Goal: Transaction & Acquisition: Book appointment/travel/reservation

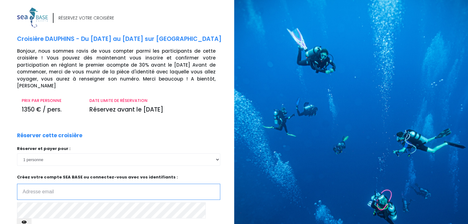
type input "[EMAIL_ADDRESS][PERSON_NAME][DOMAIN_NAME]"
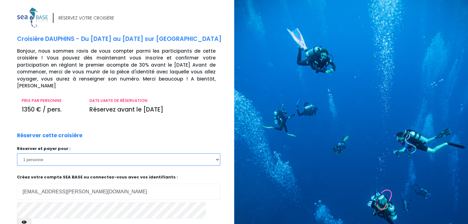
click at [53, 153] on select "1 personne 2 personnes 3 personnes 4 personnes 5 personnes 6 personnes 7 person…" at bounding box center [118, 159] width 203 height 12
select select "3"
click at [17, 153] on select "1 personne 2 personnes 3 personnes 4 personnes 5 personnes 6 personnes 7 person…" at bounding box center [118, 159] width 203 height 12
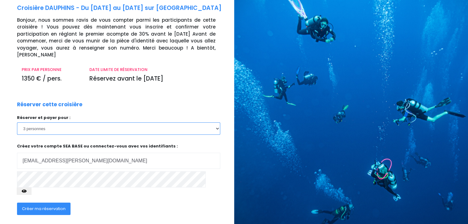
scroll to position [56, 0]
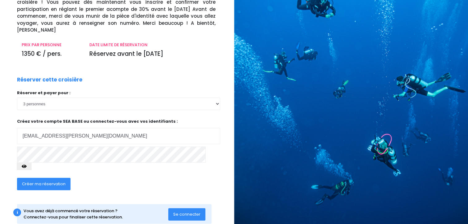
click at [51, 181] on span "Créer ma réservation" at bounding box center [44, 184] width 44 height 6
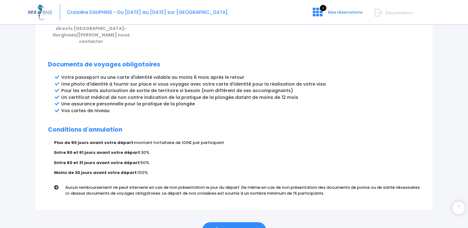
scroll to position [331, 0]
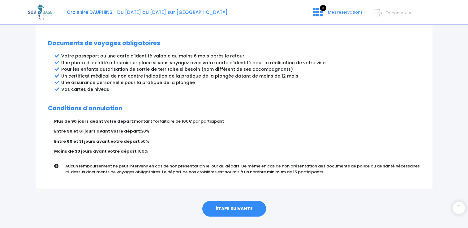
click at [243, 201] on link "ÉTAPE SUIVANTE" at bounding box center [234, 209] width 64 height 16
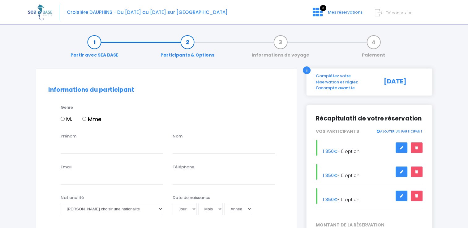
click at [84, 119] on input "Mme" at bounding box center [84, 119] width 4 height 4
radio input "true"
click at [83, 148] on input "Prénom" at bounding box center [112, 147] width 103 height 12
type input "sandrine"
type input "rivallant"
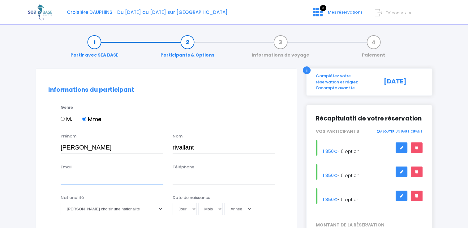
type input "rivallant.sandrine@yahoo.fr"
type input "0670728535"
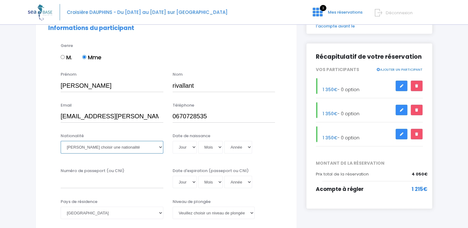
click at [106, 150] on select "Veuillez choisir une nationalité Afghane Albanaise Algerienne Allemande America…" at bounding box center [112, 147] width 103 height 12
select select "Française"
click at [61, 141] on select "Veuillez choisir une nationalité Afghane Albanaise Algerienne Allemande America…" at bounding box center [112, 147] width 103 height 12
click at [188, 144] on select "Jour 01 02 03 04 05 06 07 08 09 10 11 12 13 14 15 16 17 18 19 20 21 22 23 24 25…" at bounding box center [185, 147] width 24 height 12
select select "07"
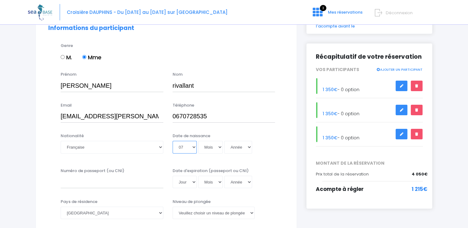
click at [173, 141] on select "Jour 01 02 03 04 05 06 07 08 09 10 11 12 13 14 15 16 17 18 19 20 21 22 23 24 25…" at bounding box center [185, 147] width 24 height 12
drag, startPoint x: 219, startPoint y: 145, endPoint x: 217, endPoint y: 142, distance: 4.2
click at [219, 145] on select "Mois 01 02 03 04 05 06 07 08 09 10 11 12" at bounding box center [210, 147] width 25 height 12
select select "11"
click at [198, 141] on select "Mois 01 02 03 04 05 06 07 08 09 10 11 12" at bounding box center [210, 147] width 25 height 12
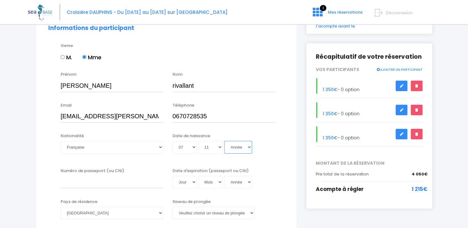
click at [250, 149] on select "Année 2045 2044 2043 2042 2041 2040 2039 2038 2037 2036 2035 2034 2033 2032 203…" at bounding box center [238, 147] width 28 height 12
select select "1977"
click at [224, 141] on select "Année 2045 2044 2043 2042 2041 2040 2039 2038 2037 2036 2035 2034 2033 2032 203…" at bounding box center [238, 147] width 28 height 12
type input "1977-11-07"
click at [95, 183] on input "Numéro de passeport (ou CNI)" at bounding box center [112, 182] width 103 height 12
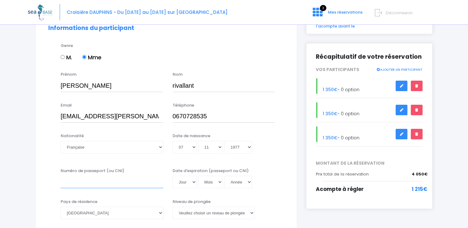
type input "17AZ72664"
drag, startPoint x: 192, startPoint y: 181, endPoint x: 193, endPoint y: 184, distance: 3.7
click at [192, 181] on select "Jour 01 02 03 04 05 06 07 08 09 10 11 12 13 14 15 16 17 18 19 20 21 22 23 24 25…" at bounding box center [185, 182] width 24 height 12
select select "18"
click at [173, 176] on select "Jour 01 02 03 04 05 06 07 08 09 10 11 12 13 14 15 16 17 18 19 20 21 22 23 24 25…" at bounding box center [185, 182] width 24 height 12
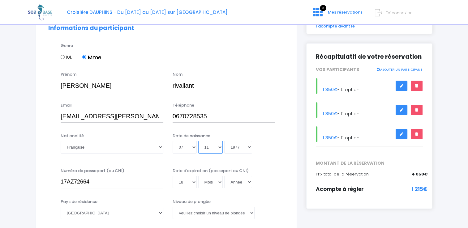
click at [219, 149] on select "Mois 01 02 03 04 05 06 07 08 09 10 11 12" at bounding box center [210, 147] width 25 height 12
click at [219, 185] on select "Mois 01 02 03 04 05 06 07 08 09 10 11 12" at bounding box center [210, 182] width 25 height 12
select select "12"
click at [198, 176] on select "Mois 01 02 03 04 05 06 07 08 09 10 11 12" at bounding box center [210, 182] width 25 height 12
click at [248, 182] on select "Année 2045 2044 2043 2042 2041 2040 2039 2038 2037 2036 2035 2034 2033 2032 203…" at bounding box center [238, 182] width 28 height 12
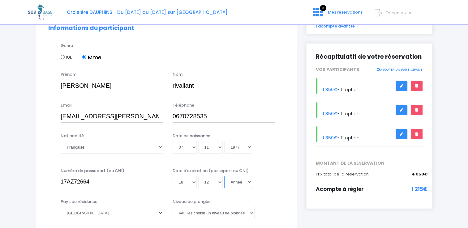
select select "2027"
click at [224, 176] on select "Année 2045 2044 2043 2042 2041 2040 2039 2038 2037 2036 2035 2034 2033 2032 203…" at bounding box center [238, 182] width 28 height 12
type input "2027-12-18"
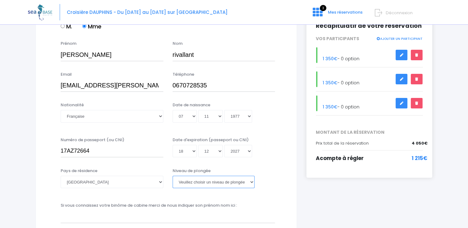
click at [251, 182] on select "Veuillez choisir un niveau de plongée Non plongeur Junior OW diver Adventure OW…" at bounding box center [214, 182] width 82 height 12
select select "PADI Advanced OW diver"
click at [173, 176] on select "Veuillez choisir un niveau de plongée Non plongeur Junior OW diver Adventure OW…" at bounding box center [214, 182] width 82 height 12
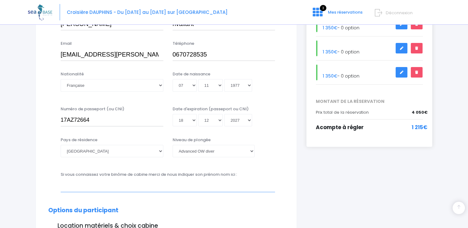
click at [172, 190] on input "text" at bounding box center [168, 186] width 214 height 12
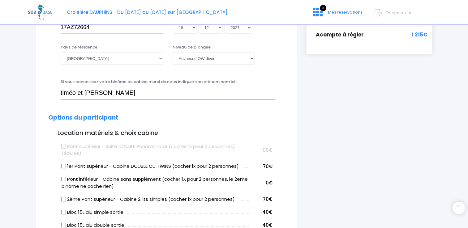
scroll to position [248, 0]
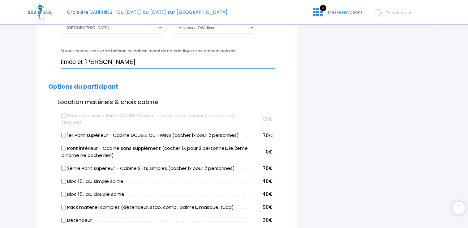
type input "timéo et hélios"
click at [62, 137] on input "1er Pont supérieur - Cabine DOUBLE OU TWINS (cocher 1x pour 2 personnes)" at bounding box center [63, 135] width 5 height 5
checkbox input "true"
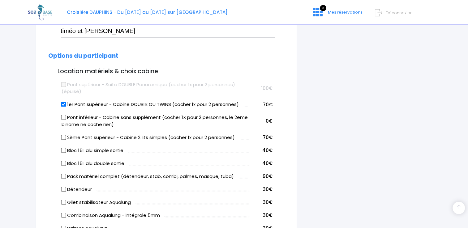
scroll to position [309, 0]
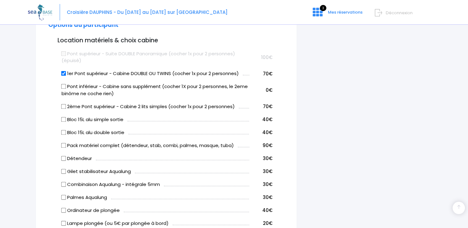
click at [64, 120] on input "Bloc 15L alu simple sortie" at bounding box center [63, 119] width 5 height 5
checkbox input "true"
click at [63, 147] on input "Pack matériel complet (détendeur, stab, combi, palmes, masque, tuba)" at bounding box center [63, 145] width 5 height 5
checkbox input "true"
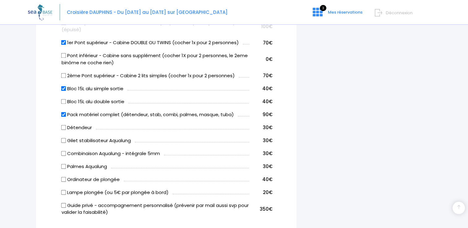
click at [63, 178] on input "Ordinateur de plongée" at bounding box center [63, 179] width 5 height 5
checkbox input "true"
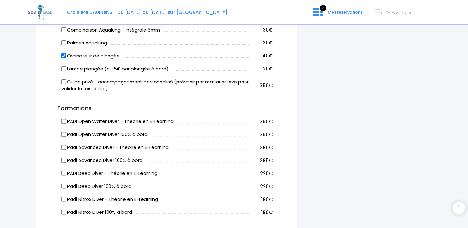
scroll to position [588, 0]
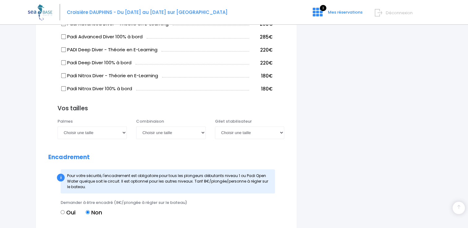
click at [65, 213] on label "Oui" at bounding box center [68, 213] width 15 height 8
click at [65, 213] on input "Oui" at bounding box center [63, 212] width 4 height 4
radio input "true"
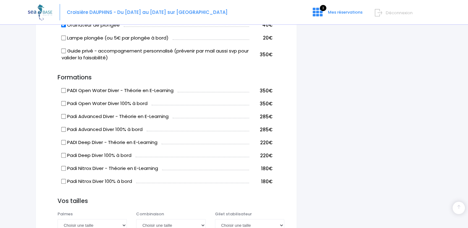
scroll to position [526, 0]
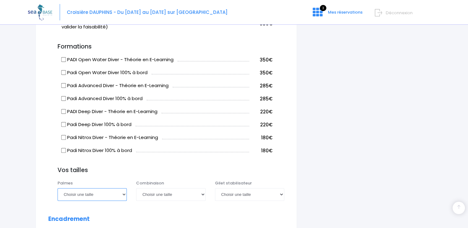
click at [126, 194] on select "Choisir une taille 36/37 38/39 40/41 42/43 44/45 46/47" at bounding box center [92, 194] width 69 height 12
click at [58, 188] on select "Choisir une taille 36/37 38/39 40/41 42/43 44/45 46/47" at bounding box center [92, 194] width 69 height 12
click at [123, 193] on select "Choisir une taille 36/37 38/39 40/41 42/43 44/45 46/47" at bounding box center [92, 194] width 69 height 12
select select "38/39"
click at [58, 188] on select "Choisir une taille 36/37 38/39 40/41 42/43 44/45 46/47" at bounding box center [92, 194] width 69 height 12
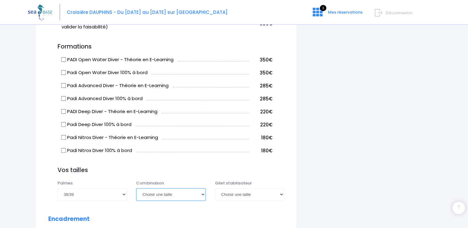
click at [193, 196] on select "Choisir une taille XS S M ML L XL XXL" at bounding box center [170, 194] width 69 height 12
select select "L"
click at [136, 188] on select "Choisir une taille XS S M ML L XL XXL" at bounding box center [170, 194] width 69 height 12
click at [277, 192] on select "Choisir une taille XXS XS S M ML L XL XXL" at bounding box center [249, 194] width 69 height 12
select select "M"
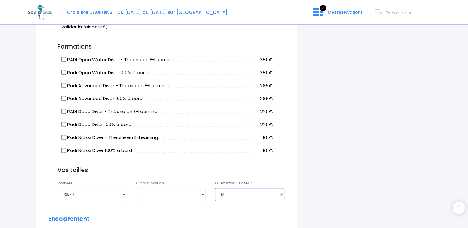
click at [215, 188] on select "Choisir une taille XXS XS S M ML L XL XXL" at bounding box center [249, 194] width 69 height 12
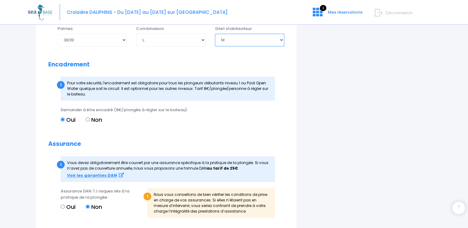
scroll to position [712, 0]
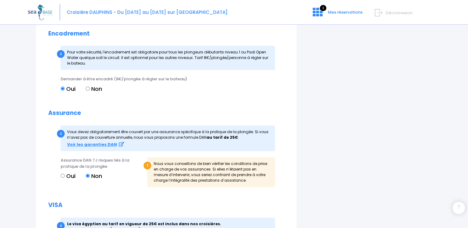
click at [63, 175] on input "Oui" at bounding box center [63, 176] width 4 height 4
radio input "true"
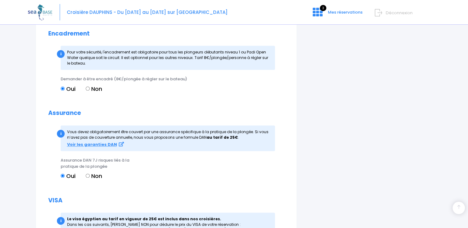
scroll to position [834, 0]
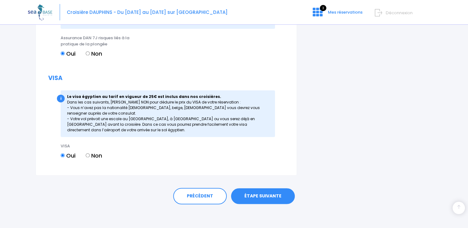
click at [275, 195] on link "ÉTAPE SUIVANTE" at bounding box center [263, 196] width 64 height 16
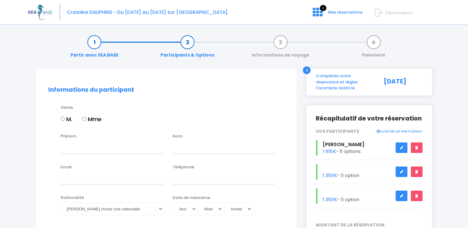
click at [63, 119] on input "M." at bounding box center [63, 119] width 4 height 4
radio input "true"
click at [74, 144] on input "Prénom" at bounding box center [112, 147] width 103 height 12
type input "TIMEO LUCAS MATEO"
type input "DELLA VALLE"
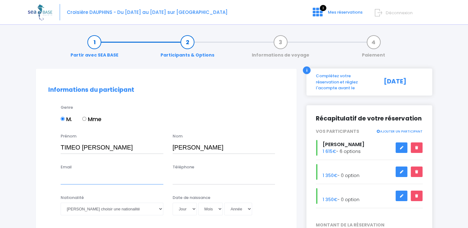
type input "rivallant.sandrine@yahoo.fr"
type input "0670728535"
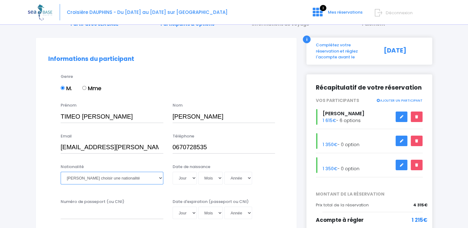
click at [109, 176] on select "Veuillez choisir une nationalité Afghane Albanaise Algerienne Allemande America…" at bounding box center [112, 178] width 103 height 12
select select "Française"
click at [61, 172] on select "Veuillez choisir une nationalité Afghane Albanaise Algerienne Allemande America…" at bounding box center [112, 178] width 103 height 12
click at [194, 180] on select "Jour 01 02 03 04 05 06 07 08 09 10 11 12 13 14 15 16 17 18 19 20 21 22 23 24 25…" at bounding box center [185, 178] width 24 height 12
select select "14"
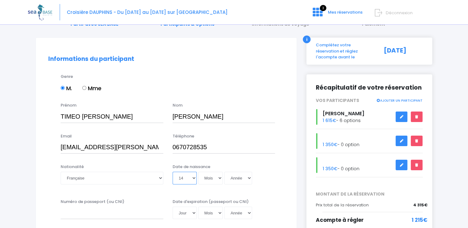
click at [173, 172] on select "Jour 01 02 03 04 05 06 07 08 09 10 11 12 13 14 15 16 17 18 19 20 21 22 23 24 25…" at bounding box center [185, 178] width 24 height 12
click at [220, 178] on select "Mois 01 02 03 04 05 06 07 08 09 10 11 12" at bounding box center [210, 178] width 25 height 12
select select "10"
click at [198, 172] on select "Mois 01 02 03 04 05 06 07 08 09 10 11 12" at bounding box center [210, 178] width 25 height 12
click at [245, 180] on select "Année 2045 2044 2043 2042 2041 2040 2039 2038 2037 2036 2035 2034 2033 2032 203…" at bounding box center [238, 178] width 28 height 12
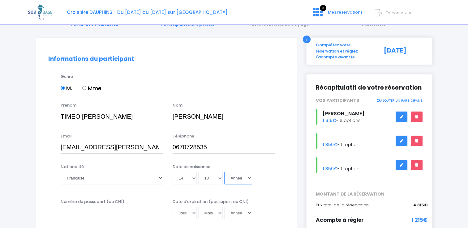
select select "2011"
click at [224, 172] on select "Année 2045 2044 2043 2042 2041 2040 2039 2038 2037 2036 2035 2034 2033 2032 203…" at bounding box center [238, 178] width 28 height 12
type input "2011-10-14"
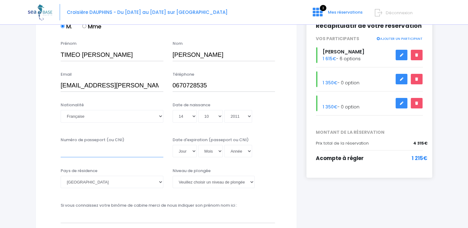
click at [117, 154] on input "Numéro de passeport (ou CNI)" at bounding box center [112, 151] width 103 height 12
type input "22ID01478"
click at [192, 152] on select "Jour 01 02 03 04 05 06 07 08 09 10 11 12 13 14 15 16 17 18 19 20 21 22 23 24 25…" at bounding box center [185, 151] width 24 height 12
select select "16"
click at [173, 145] on select "Jour 01 02 03 04 05 06 07 08 09 10 11 12 13 14 15 16 17 18 19 20 21 22 23 24 25…" at bounding box center [185, 151] width 24 height 12
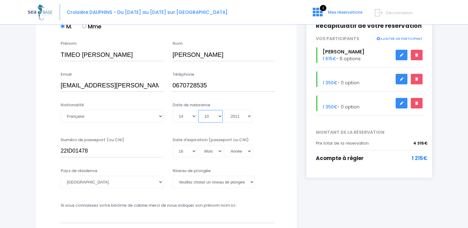
click at [218, 116] on select "Mois 01 02 03 04 05 06 07 08 09 10 11 12" at bounding box center [210, 116] width 25 height 12
select select "11"
click at [198, 110] on select "Mois 01 02 03 04 05 06 07 08 09 10 11 12" at bounding box center [210, 116] width 25 height 12
type input "2011-11-14"
click at [248, 116] on select "Année 2045 2044 2043 2042 2041 2040 2039 2038 2037 2036 2035 2034 2033 2032 203…" at bounding box center [238, 116] width 28 height 12
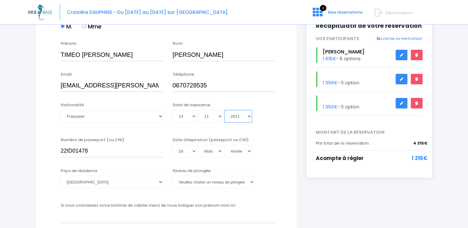
select select "2027"
click at [224, 110] on select "Année 2045 2044 2043 2042 2041 2040 2039 2038 2037 2036 2035 2034 2033 2032 203…" at bounding box center [238, 116] width 28 height 12
type input "2027-11-14"
click at [205, 182] on select "Veuillez choisir un niveau de plongée Non plongeur Junior OW diver Adventure OW…" at bounding box center [214, 182] width 82 height 12
select select "Autre"
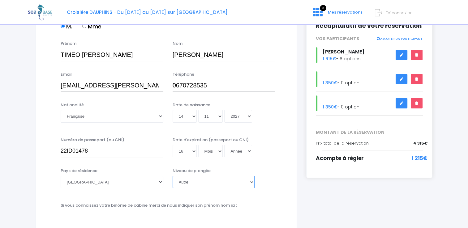
click at [173, 176] on select "Veuillez choisir un niveau de plongée Non plongeur Junior OW diver Adventure OW…" at bounding box center [214, 182] width 82 height 12
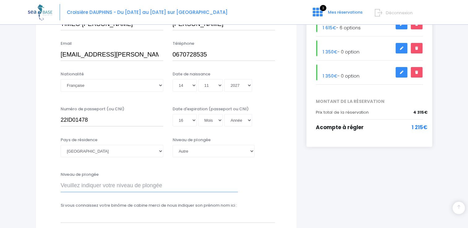
click at [173, 189] on input "Niveau de plongée" at bounding box center [149, 186] width 177 height 12
type input "n"
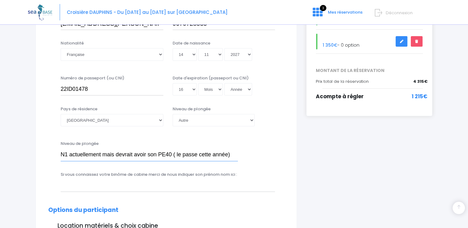
scroll to position [186, 0]
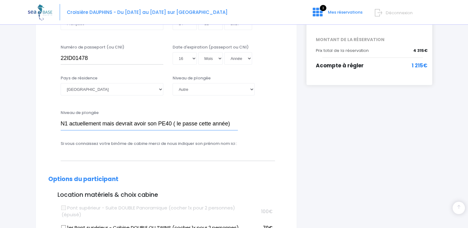
type input "N1 actuellement mais devrait avoir son PE40 ( le passe cette année)"
click at [143, 153] on input "text" at bounding box center [168, 155] width 214 height 12
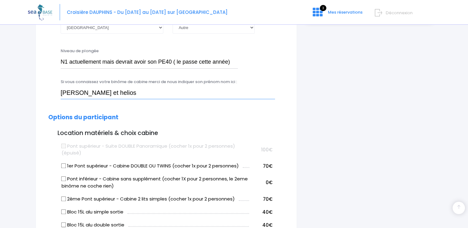
type input "sandrine et helios"
click at [63, 166] on input "1er Pont supérieur - Cabine DOUBLE OU TWINS (cocher 1x pour 2 personnes)" at bounding box center [63, 166] width 5 height 5
click at [63, 165] on input "1er Pont supérieur - Cabine DOUBLE OU TWINS (cocher 1x pour 2 personnes)" at bounding box center [63, 166] width 5 height 5
checkbox input "false"
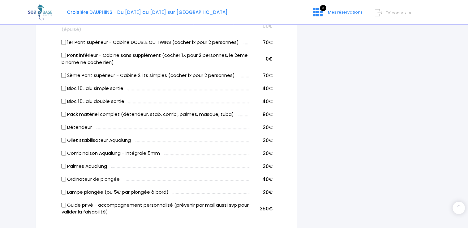
scroll to position [402, 0]
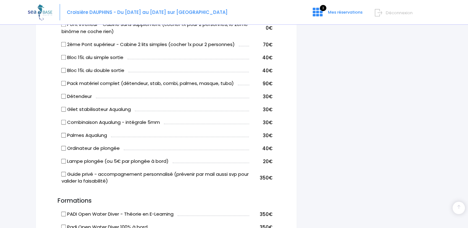
click at [64, 82] on input "Pack matériel complet (détendeur, stab, combi, palmes, masque, tuba)" at bounding box center [63, 83] width 5 height 5
checkbox input "true"
click at [64, 148] on input "Ordinateur de plongée" at bounding box center [63, 148] width 5 height 5
checkbox input "true"
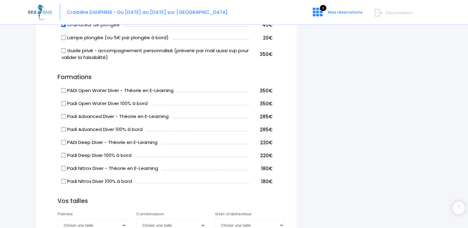
scroll to position [650, 0]
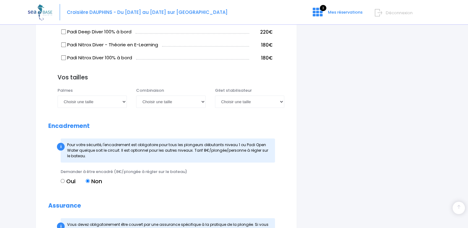
click at [63, 178] on label "Oui" at bounding box center [68, 181] width 15 height 8
click at [63, 179] on input "Oui" at bounding box center [63, 181] width 4 height 4
radio input "true"
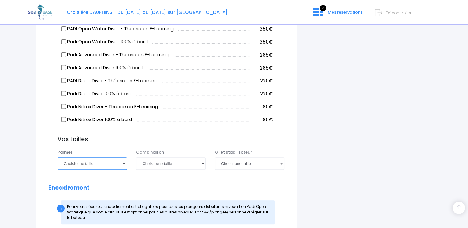
click at [124, 162] on select "Choisir une taille 36/37 38/39 40/41 42/43 44/45 46/47" at bounding box center [92, 164] width 69 height 12
select select "36/37"
click at [58, 158] on select "Choisir une taille 36/37 38/39 40/41 42/43 44/45 46/47" at bounding box center [92, 164] width 69 height 12
click at [204, 166] on select "Choisir une taille XS S M ML L XL XXL" at bounding box center [170, 164] width 69 height 12
click at [203, 166] on select "Choisir une taille XS S M ML L XL XXL" at bounding box center [170, 164] width 69 height 12
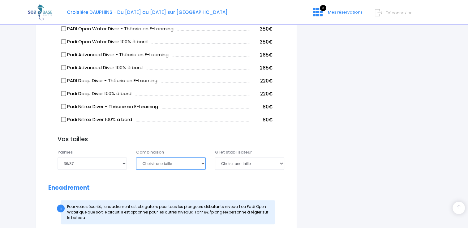
select select "XS"
click at [136, 158] on select "Choisir une taille XS S M ML L XL XXL" at bounding box center [170, 164] width 69 height 12
click at [271, 167] on select "Choisir une taille XXS XS S M ML L XL XXL" at bounding box center [249, 164] width 69 height 12
select select "XXS"
click at [215, 158] on select "Choisir une taille XXS XS S M ML L XL XXL" at bounding box center [249, 164] width 69 height 12
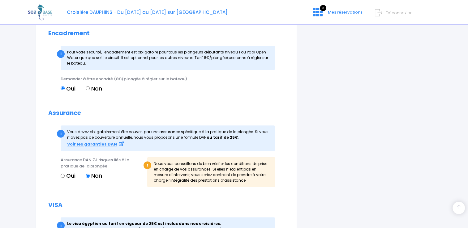
scroll to position [805, 0]
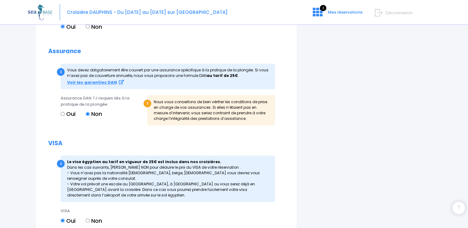
click at [66, 114] on label "Oui" at bounding box center [68, 114] width 15 height 8
click at [65, 114] on input "Oui" at bounding box center [63, 114] width 4 height 4
radio input "true"
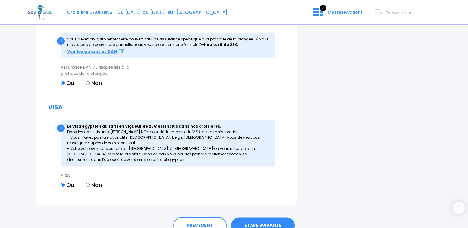
scroll to position [865, 0]
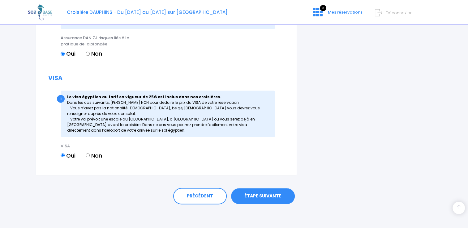
click at [277, 194] on link "ÉTAPE SUIVANTE" at bounding box center [263, 196] width 64 height 16
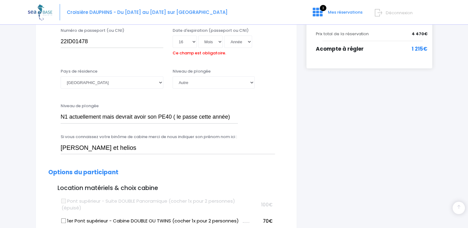
scroll to position [188, 0]
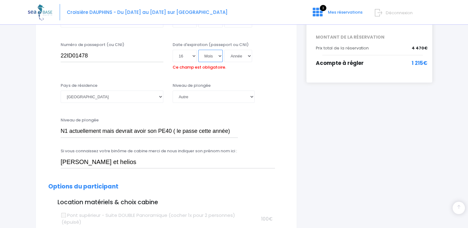
click at [216, 60] on select "Mois 01 02 03 04 05 06 07 08 09 10 11 12" at bounding box center [210, 56] width 25 height 12
select select "11"
click at [198, 50] on select "Mois 01 02 03 04 05 06 07 08 09 10 11 12" at bounding box center [210, 56] width 25 height 12
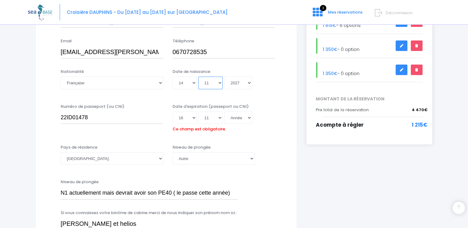
click at [220, 85] on select "Mois 01 02 03 04 05 06 07 08 09 10 11 12" at bounding box center [210, 83] width 25 height 12
select select "10"
click at [198, 77] on select "Mois 01 02 03 04 05 06 07 08 09 10 11 12" at bounding box center [210, 83] width 25 height 12
type input "2027-10-14"
click at [251, 85] on div "Jour 01 02 03 04 05 06 07 08 09 10 11 12 13 14 15 16 17 18 19 20 21 22 23 24 25…" at bounding box center [224, 83] width 103 height 12
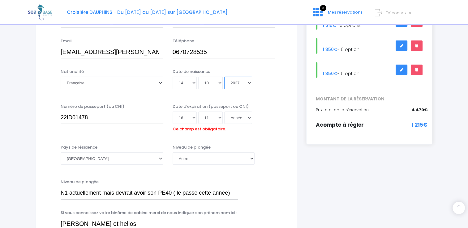
click at [249, 85] on select "Année 2045 2044 2043 2042 2041 2040 2039 2038 2037 2036 2035 2034 2033 2032 203…" at bounding box center [238, 83] width 28 height 12
select select "2011"
click at [224, 77] on select "Année 2045 2044 2043 2042 2041 2040 2039 2038 2037 2036 2035 2034 2033 2032 203…" at bounding box center [238, 83] width 28 height 12
type input "2011-10-14"
click at [249, 117] on select "Année 2045 2044 2043 2042 2041 2040 2039 2038 2037 2036 2035 2034 2033 2032 203…" at bounding box center [238, 118] width 28 height 12
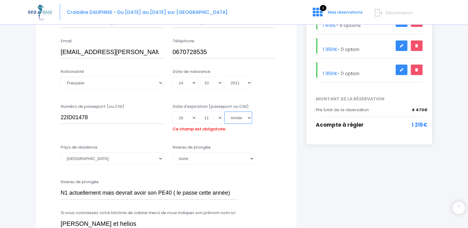
select select "2027"
click at [224, 112] on select "Année 2045 2044 2043 2042 2041 2040 2039 2038 2037 2036 2035 2034 2033 2032 203…" at bounding box center [238, 118] width 28 height 12
type input "2027-11-16"
click at [260, 145] on div "Niveau de plongée Veuillez choisir un niveau de plongée Non plongeur Junior OW …" at bounding box center [224, 155] width 103 height 20
click at [217, 160] on select "Veuillez choisir un niveau de plongée Non plongeur Junior OW diver Adventure OW…" at bounding box center [214, 159] width 82 height 12
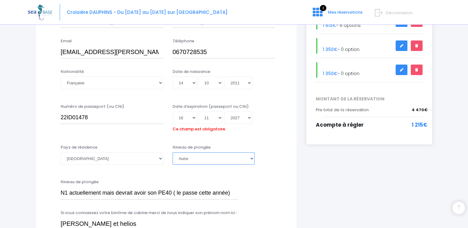
click at [216, 160] on select "Veuillez choisir un niveau de plongée Non plongeur Junior OW diver Adventure OW…" at bounding box center [214, 159] width 82 height 12
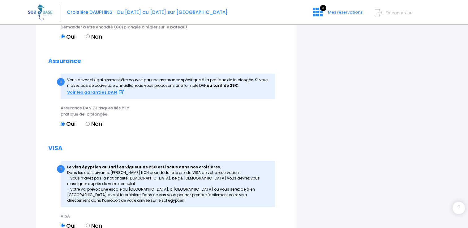
scroll to position [875, 0]
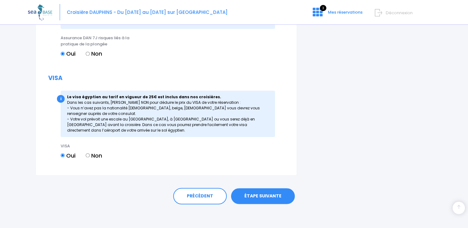
click at [260, 194] on link "ÉTAPE SUIVANTE" at bounding box center [263, 196] width 64 height 16
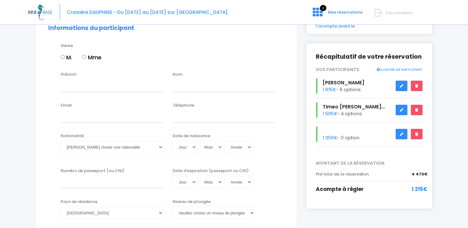
scroll to position [31, 0]
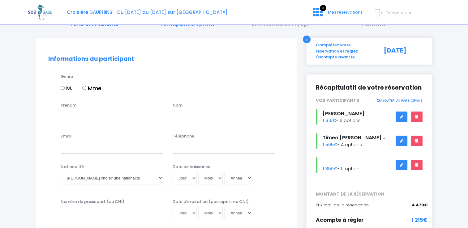
click at [63, 88] on input "M." at bounding box center [63, 88] width 4 height 4
radio input "true"
click at [71, 118] on input "Prénom" at bounding box center [112, 116] width 103 height 12
type input "helios"
type input "della valle"
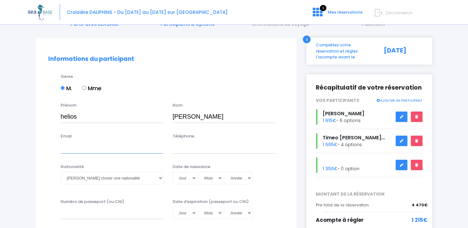
type input "rivallant.sandrine@yahoo.fr"
type input "0670728535"
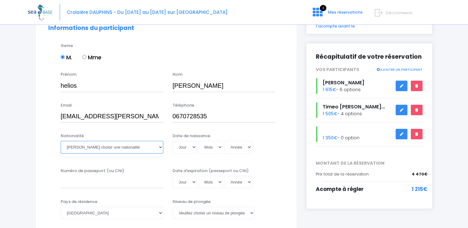
click at [123, 145] on select "Veuillez choisir une nationalité Afghane Albanaise Algerienne Allemande America…" at bounding box center [112, 147] width 103 height 12
select select "Française"
click at [61, 141] on select "Veuillez choisir une nationalité Afghane Albanaise Algerienne Allemande America…" at bounding box center [112, 147] width 103 height 12
click at [189, 148] on select "Jour 01 02 03 04 05 06 07 08 09 10 11 12 13 14 15 16 17 18 19 20 21 22 23 24 25…" at bounding box center [185, 147] width 24 height 12
select select "05"
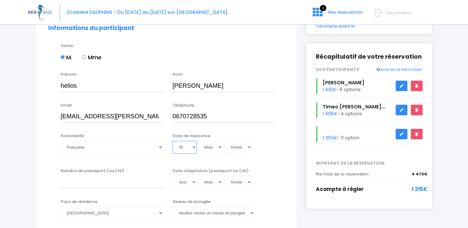
click at [173, 141] on select "Jour 01 02 03 04 05 06 07 08 09 10 11 12 13 14 15 16 17 18 19 20 21 22 23 24 25…" at bounding box center [185, 147] width 24 height 12
click at [219, 148] on select "Mois 01 02 03 04 05 06 07 08 09 10 11 12" at bounding box center [210, 147] width 25 height 12
select select "03"
click at [198, 141] on select "Mois 01 02 03 04 05 06 07 08 09 10 11 12" at bounding box center [210, 147] width 25 height 12
click at [250, 147] on select "Année 2045 2044 2043 2042 2041 2040 2039 2038 2037 2036 2035 2034 2033 2032 203…" at bounding box center [238, 147] width 28 height 12
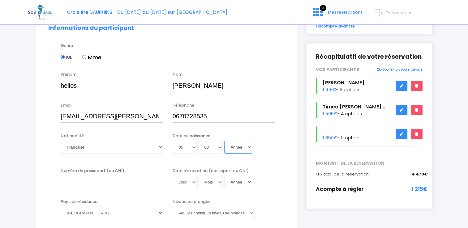
select select "2014"
click at [224, 141] on select "Année 2045 2044 2043 2042 2041 2040 2039 2038 2037 2036 2035 2034 2033 2032 203…" at bounding box center [238, 147] width 28 height 12
type input "2014-03-05"
click at [144, 182] on input "Numéro de passeport (ou CNI)" at bounding box center [112, 182] width 103 height 12
type input "22IC70910"
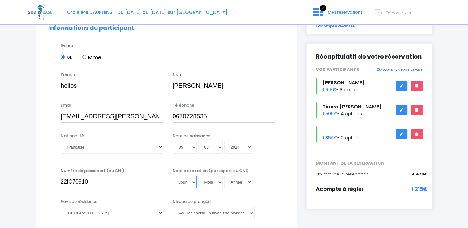
click at [192, 184] on select "Jour 01 02 03 04 05 06 07 08 09 10 11 12 13 14 15 16 17 18 19 20 21 22 23 24 25…" at bounding box center [185, 182] width 24 height 12
select select "15"
click at [173, 176] on select "Jour 01 02 03 04 05 06 07 08 09 10 11 12 13 14 15 16 17 18 19 20 21 22 23 24 25…" at bounding box center [185, 182] width 24 height 12
click at [218, 182] on select "Mois 01 02 03 04 05 06 07 08 09 10 11 12" at bounding box center [210, 182] width 25 height 12
select select "11"
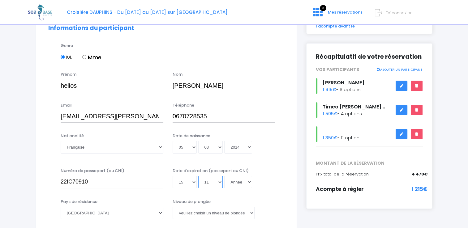
click at [198, 176] on select "Mois 01 02 03 04 05 06 07 08 09 10 11 12" at bounding box center [210, 182] width 25 height 12
click at [249, 183] on select "Année 2045 2044 2043 2042 2041 2040 2039 2038 2037 2036 2035 2034 2033 2032 203…" at bounding box center [238, 182] width 28 height 12
select select "2027"
click at [224, 176] on select "Année 2045 2044 2043 2042 2041 2040 2039 2038 2037 2036 2035 2034 2033 2032 203…" at bounding box center [238, 182] width 28 height 12
type input "2027-11-15"
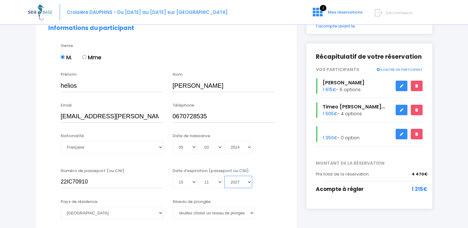
scroll to position [93, 0]
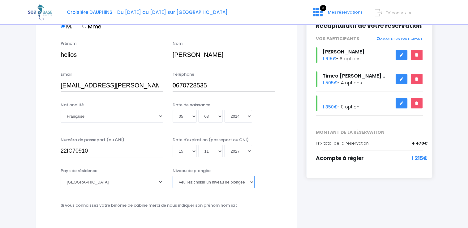
drag, startPoint x: 181, startPoint y: 181, endPoint x: 183, endPoint y: 189, distance: 8.1
click at [181, 181] on select "Veuillez choisir un niveau de plongée Non plongeur Junior OW diver Adventure OW…" at bounding box center [214, 182] width 82 height 12
select select "Autre"
click at [173, 176] on select "Veuillez choisir un niveau de plongée Non plongeur Junior OW diver Adventure OW…" at bounding box center [214, 182] width 82 height 12
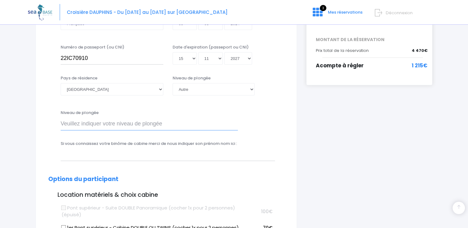
click at [132, 126] on input "Niveau de plongée" at bounding box center [149, 124] width 177 height 12
type input "p"
drag, startPoint x: 131, startPoint y: 124, endPoint x: 204, endPoint y: 128, distance: 73.1
click at [204, 128] on input "actuellement plongeur d'or - va passer son N1 cette année" at bounding box center [149, 124] width 177 height 12
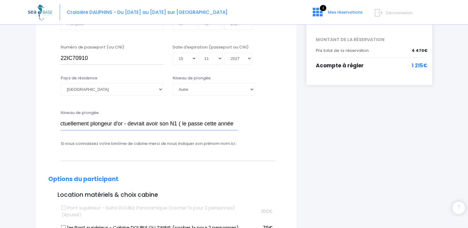
scroll to position [0, 5]
type input "actuellement plongeur d'or - devrait avoir son N1 ( le passe cette année)"
click at [181, 154] on input "text" at bounding box center [168, 155] width 214 height 12
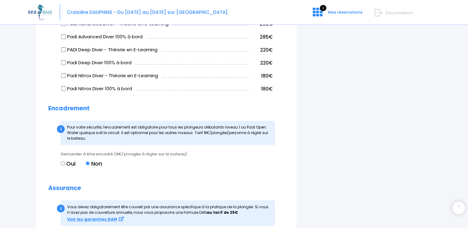
scroll to position [650, 0]
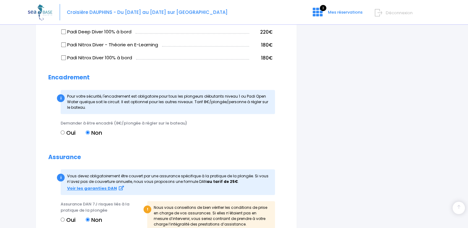
type input "sandrine et timéo"
click at [63, 133] on input "Oui" at bounding box center [63, 133] width 4 height 4
radio input "true"
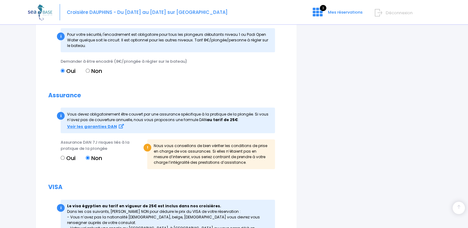
scroll to position [743, 0]
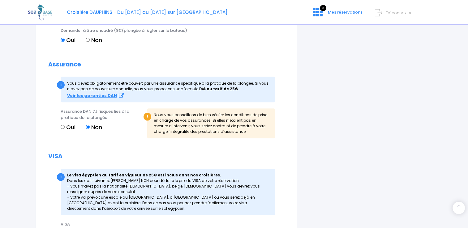
click at [61, 128] on input "Oui" at bounding box center [63, 127] width 4 height 4
radio input "true"
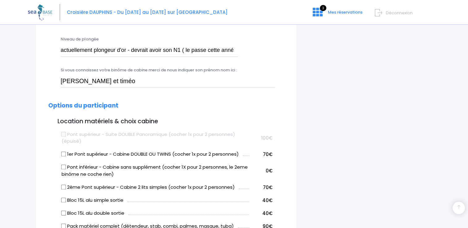
scroll to position [321, 0]
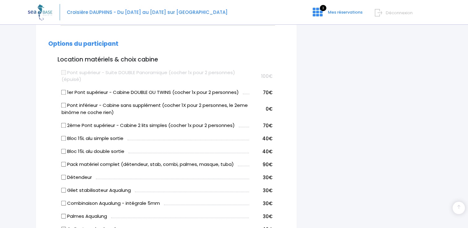
click at [64, 164] on input "Pack matériel complet (détendeur, stab, combi, palmes, masque, tuba)" at bounding box center [63, 164] width 5 height 5
checkbox input "true"
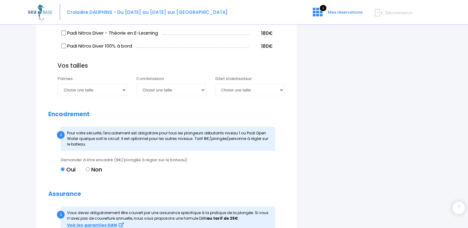
scroll to position [693, 0]
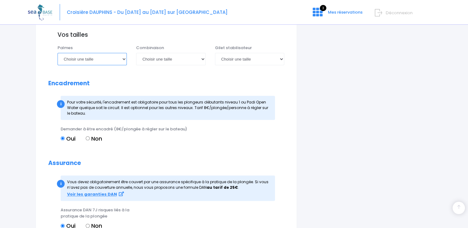
click at [125, 60] on select "Choisir une taille 36/37 38/39 40/41 42/43 44/45 46/47" at bounding box center [92, 59] width 69 height 12
select select "36/37"
click at [58, 53] on select "Choisir une taille 36/37 38/39 40/41 42/43 44/45 46/47" at bounding box center [92, 59] width 69 height 12
click at [199, 59] on select "Choisir une taille XS S M ML L XL XXL" at bounding box center [170, 59] width 69 height 12
select select "XS"
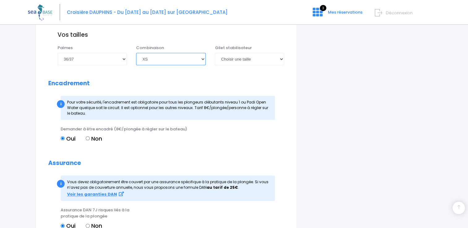
click at [136, 53] on select "Choisir une taille XS S M ML L XL XXL" at bounding box center [170, 59] width 69 height 12
click at [247, 63] on select "Choisir une taille XXS XS S M ML L XL XXL" at bounding box center [249, 59] width 69 height 12
select select "XXS"
click at [215, 53] on select "Choisir une taille XXS XS S M ML L XL XXL" at bounding box center [249, 59] width 69 height 12
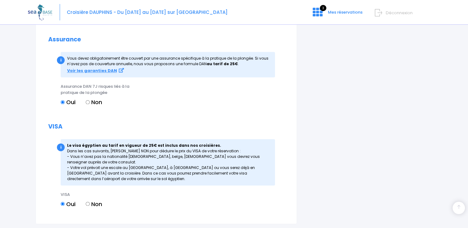
scroll to position [865, 0]
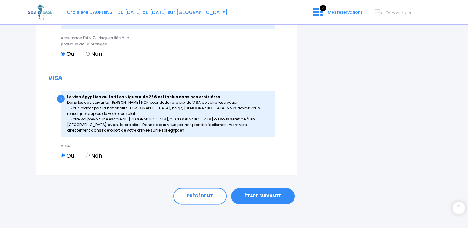
click at [262, 194] on link "ÉTAPE SUIVANTE" at bounding box center [263, 196] width 64 height 16
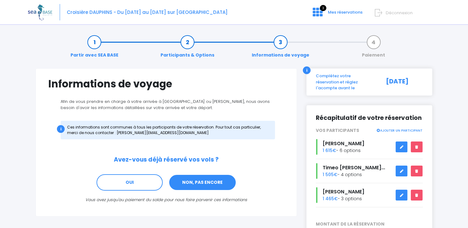
click at [222, 181] on link "NON, PAS ENCORE" at bounding box center [203, 183] width 68 height 17
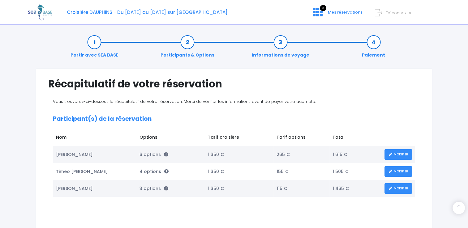
scroll to position [136, 0]
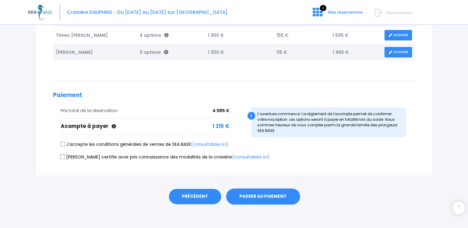
click at [189, 192] on link "PRÉCÉDENT" at bounding box center [195, 196] width 54 height 17
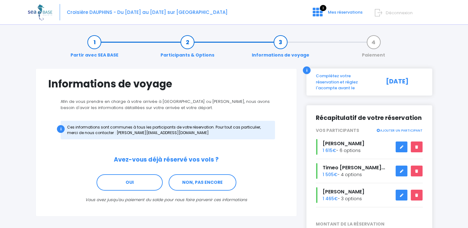
click at [280, 41] on link "Informations de voyage" at bounding box center [281, 48] width 64 height 19
click at [187, 42] on link "Participants & Options" at bounding box center [188, 48] width 60 height 19
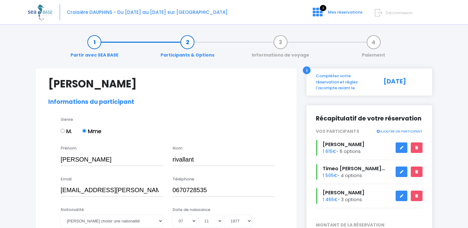
select select "PADI Advanced OW diver"
select select "38/39"
select select "L"
select select "M"
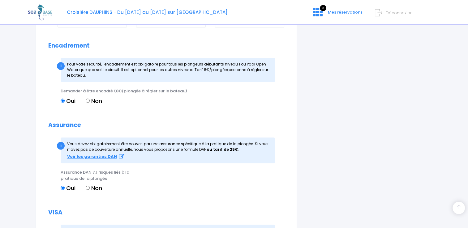
scroll to position [846, 0]
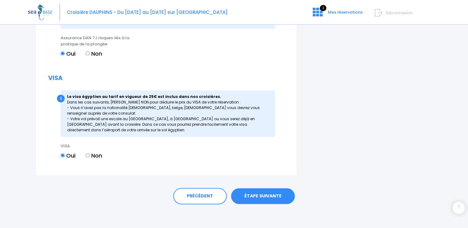
click at [270, 194] on link "ÉTAPE SUIVANTE" at bounding box center [263, 196] width 64 height 16
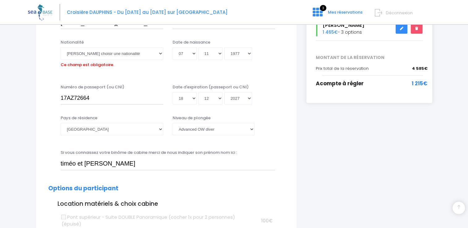
scroll to position [153, 0]
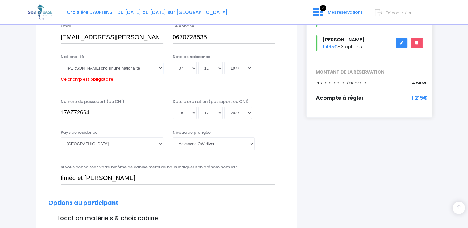
drag, startPoint x: 135, startPoint y: 70, endPoint x: 132, endPoint y: 71, distance: 3.6
click at [135, 70] on select "Veuillez choisir une nationalité [DEMOGRAPHIC_DATA] Algerienne Allemande [GEOGR…" at bounding box center [112, 68] width 103 height 12
select select "Française"
click at [61, 62] on select "Veuillez choisir une nationalité [DEMOGRAPHIC_DATA] Algerienne Allemande [GEOGR…" at bounding box center [112, 68] width 103 height 12
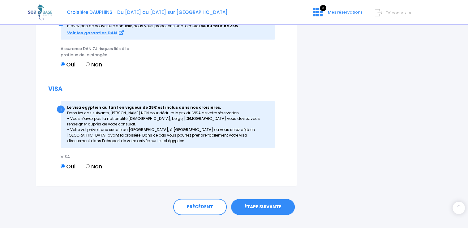
scroll to position [846, 0]
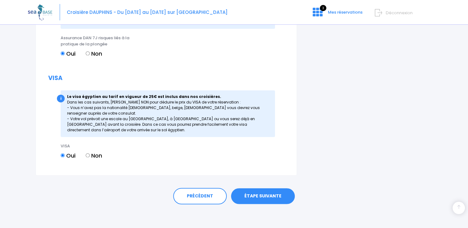
click at [262, 194] on link "ÉTAPE SUIVANTE" at bounding box center [263, 196] width 64 height 16
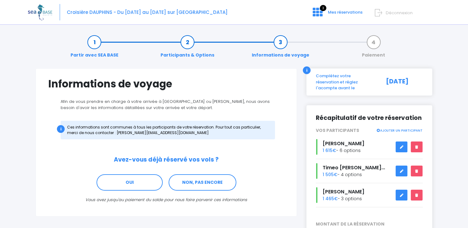
click at [399, 191] on link at bounding box center [402, 195] width 12 height 11
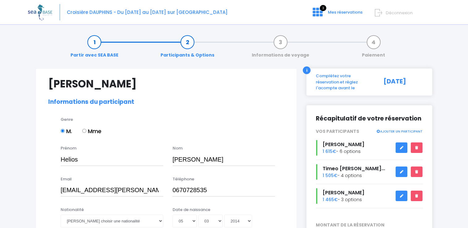
select select "Autre"
select select "36/37"
select select "XS"
select select "XXS"
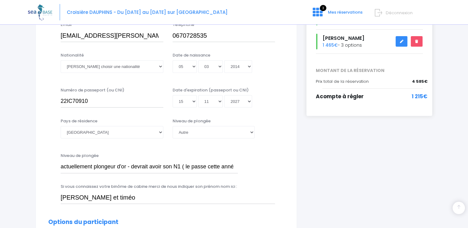
scroll to position [402, 0]
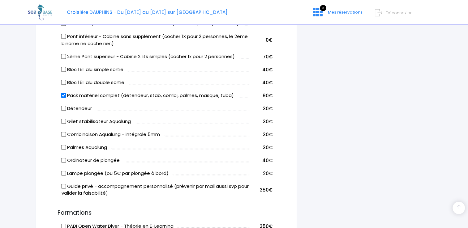
click at [61, 158] on input "Ordinateur de plongée" at bounding box center [63, 160] width 5 height 5
checkbox input "true"
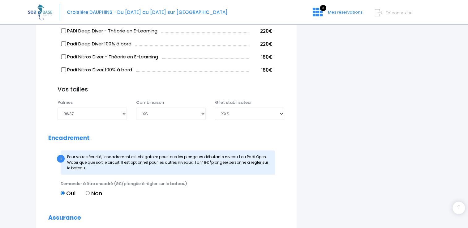
scroll to position [877, 0]
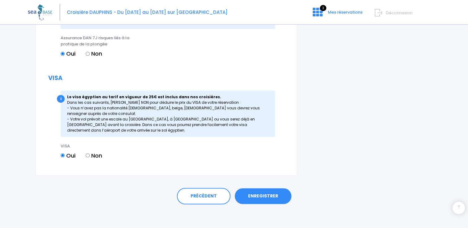
click at [266, 196] on link "ENREGISTRER" at bounding box center [263, 196] width 57 height 16
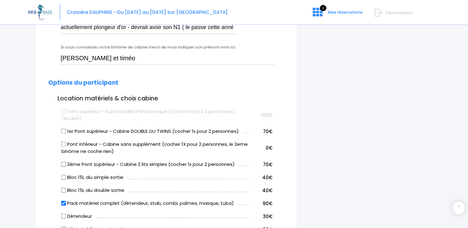
scroll to position [153, 0]
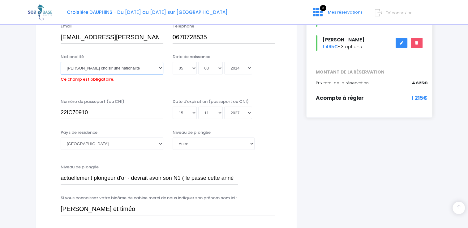
click at [109, 71] on select "Veuillez choisir une nationalité Afghane Albanaise Algerienne Allemande America…" at bounding box center [112, 68] width 103 height 12
select select "Française"
click at [61, 62] on select "Veuillez choisir une nationalité Afghane Albanaise Algerienne Allemande America…" at bounding box center [112, 68] width 103 height 12
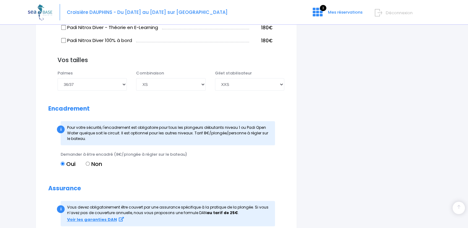
scroll to position [877, 0]
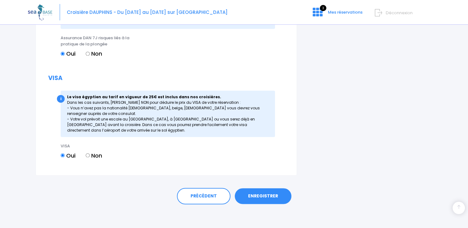
click at [262, 198] on link "ENREGISTRER" at bounding box center [263, 196] width 57 height 16
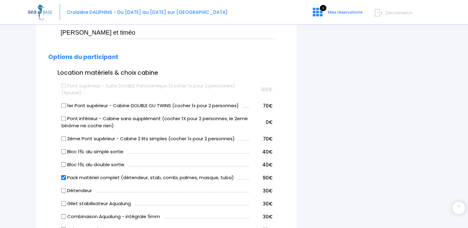
scroll to position [103, 0]
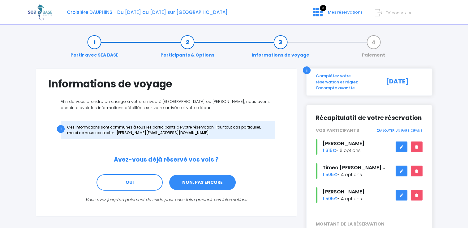
click at [194, 186] on link "NON, PAS ENCORE" at bounding box center [203, 183] width 68 height 17
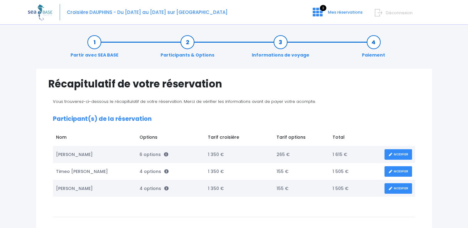
scroll to position [136, 0]
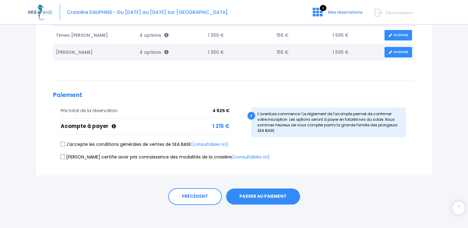
click at [63, 141] on label "J'accepte les conditions générales de ventes de SEA BASE (consultables ici)" at bounding box center [145, 144] width 168 height 6
click at [63, 142] on input "J'accepte les conditions générales de ventes de SEA BASE (consultables ici)" at bounding box center [62, 144] width 5 height 5
checkbox input "true"
click at [60, 157] on div "[PERSON_NAME] certifie avoir pris connaissance des modalités de la croisière (c…" at bounding box center [234, 158] width 362 height 9
click at [62, 156] on input "Je certifie avoir pris connaissance des modalités de la croisière (consultables…" at bounding box center [62, 156] width 5 height 5
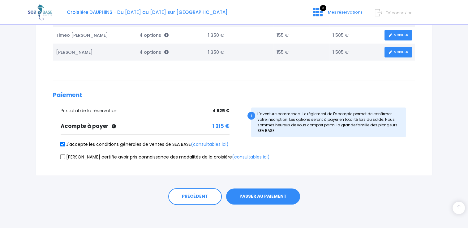
checkbox input "true"
click at [261, 193] on button "PASSER AU PAIEMENT" at bounding box center [263, 197] width 74 height 16
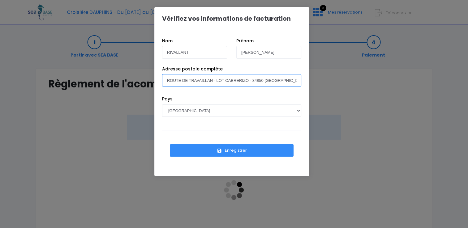
click at [228, 82] on input "ROUTE DE TRAVAILLAN - LOT CABRERIZO - 84850 CAMARET SUR AIGUES" at bounding box center [231, 80] width 139 height 12
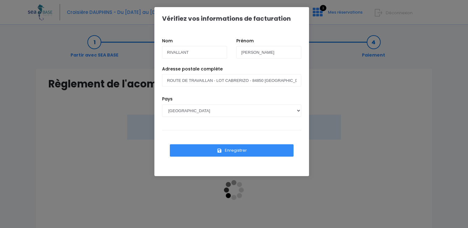
click at [228, 150] on button "Enregistrer" at bounding box center [232, 151] width 124 height 12
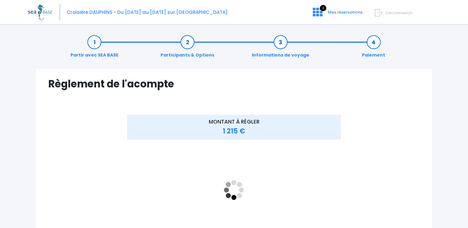
scroll to position [62, 0]
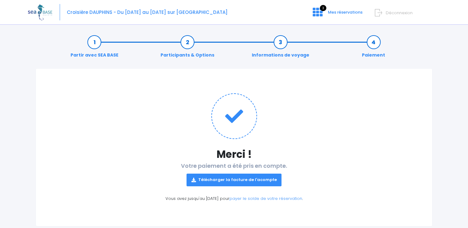
click at [225, 183] on link "Télécharger la facture de l'acompte" at bounding box center [234, 180] width 95 height 12
drag, startPoint x: 397, startPoint y: 93, endPoint x: 381, endPoint y: 98, distance: 17.4
click at [397, 93] on div "Merci ! Votre paiement a été pris en compte. Télécharger la facture de l'acompt…" at bounding box center [234, 147] width 397 height 158
click at [184, 43] on link "Participants & Options" at bounding box center [188, 48] width 60 height 19
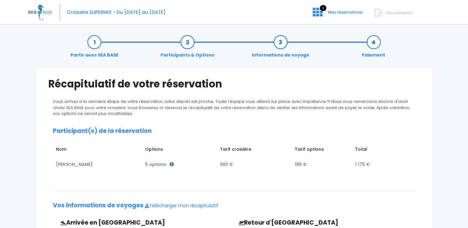
click at [191, 42] on link "Participants & Options" at bounding box center [188, 48] width 60 height 19
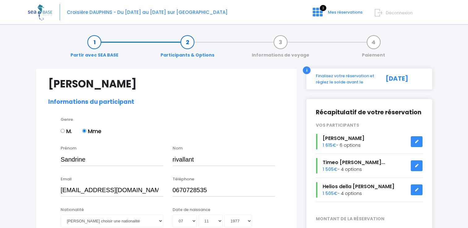
select select "PADI Advanced OW diver"
select select "38/39"
select select "L"
select select "M"
